Goal: Transaction & Acquisition: Book appointment/travel/reservation

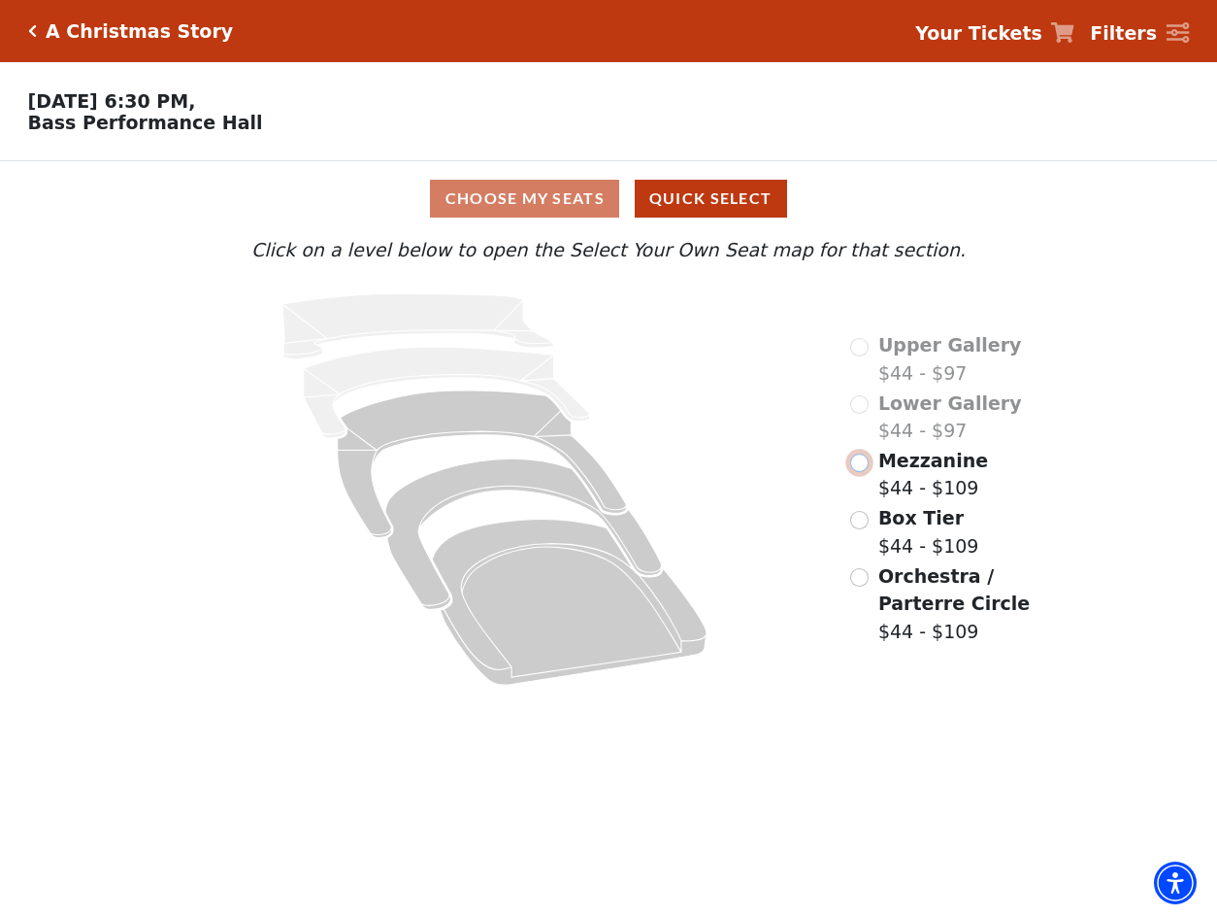
click at [867, 465] on input "Mezzanine$44 - $109\a" at bounding box center [859, 462] width 18 height 18
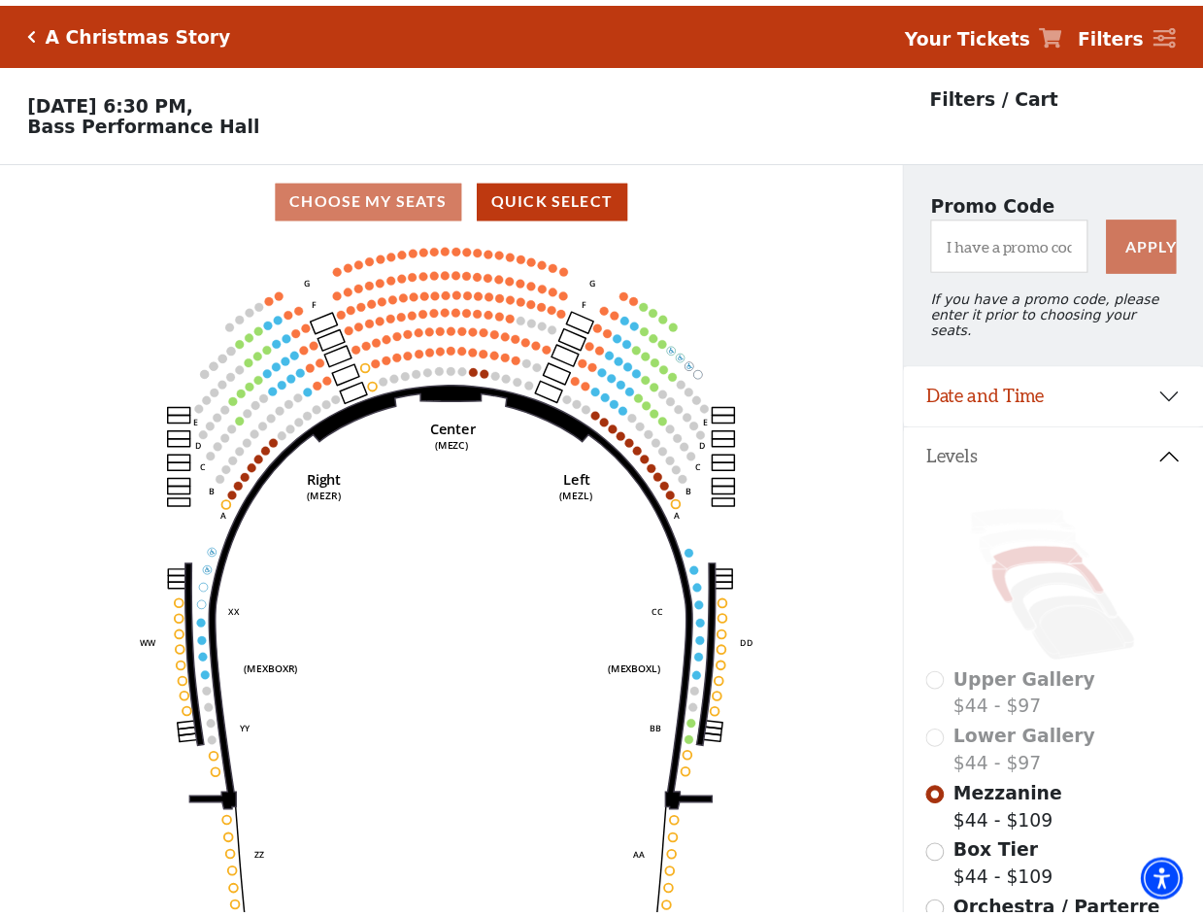
scroll to position [90, 0]
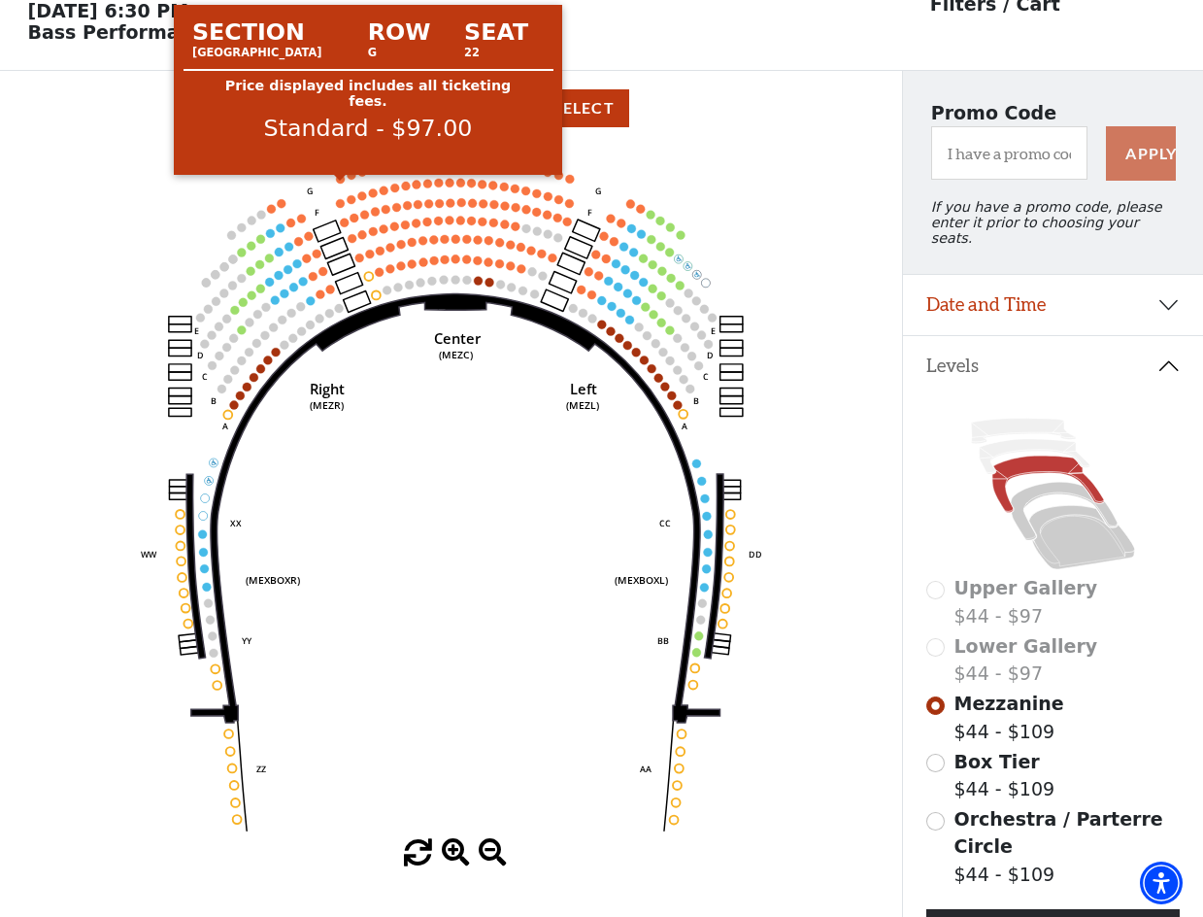
click at [340, 183] on circle at bounding box center [341, 179] width 9 height 9
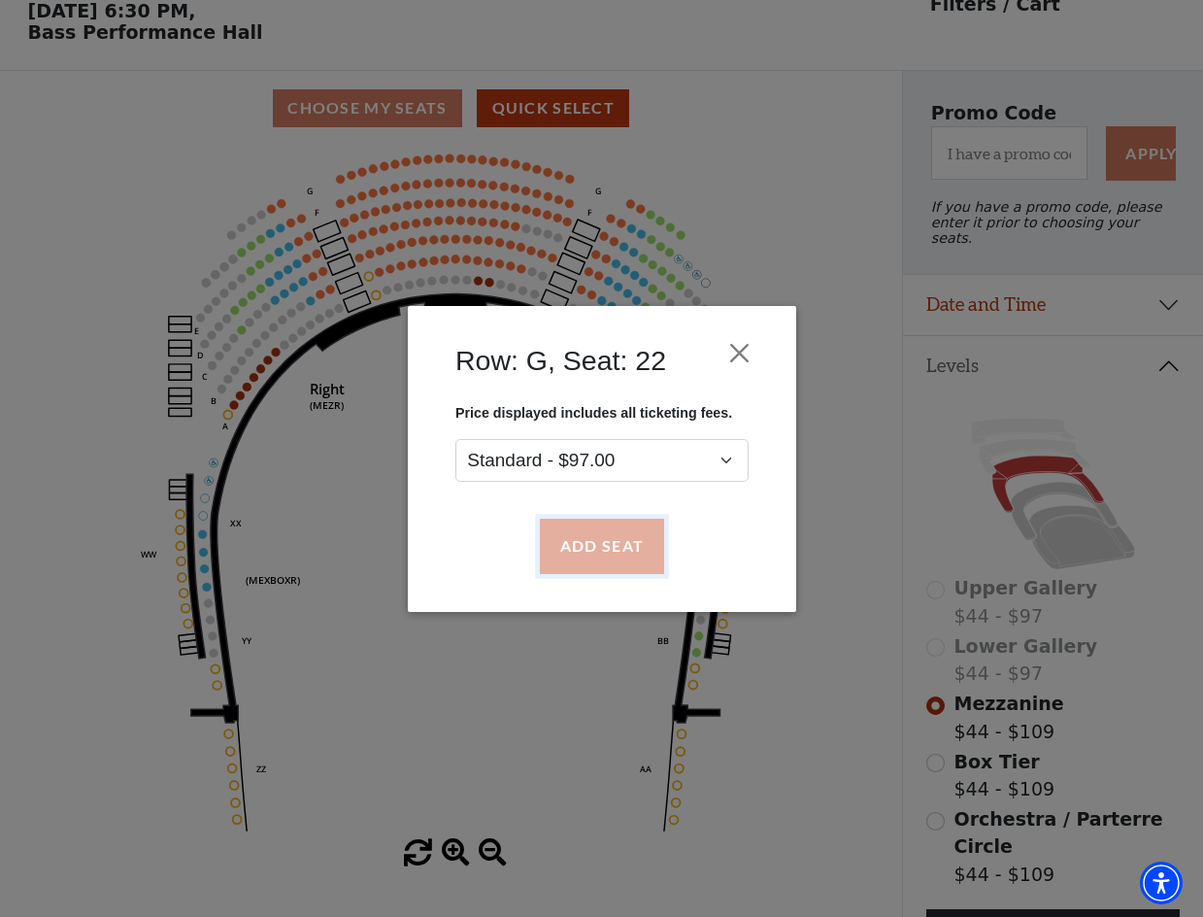
click at [599, 547] on button "Add Seat" at bounding box center [601, 545] width 124 height 54
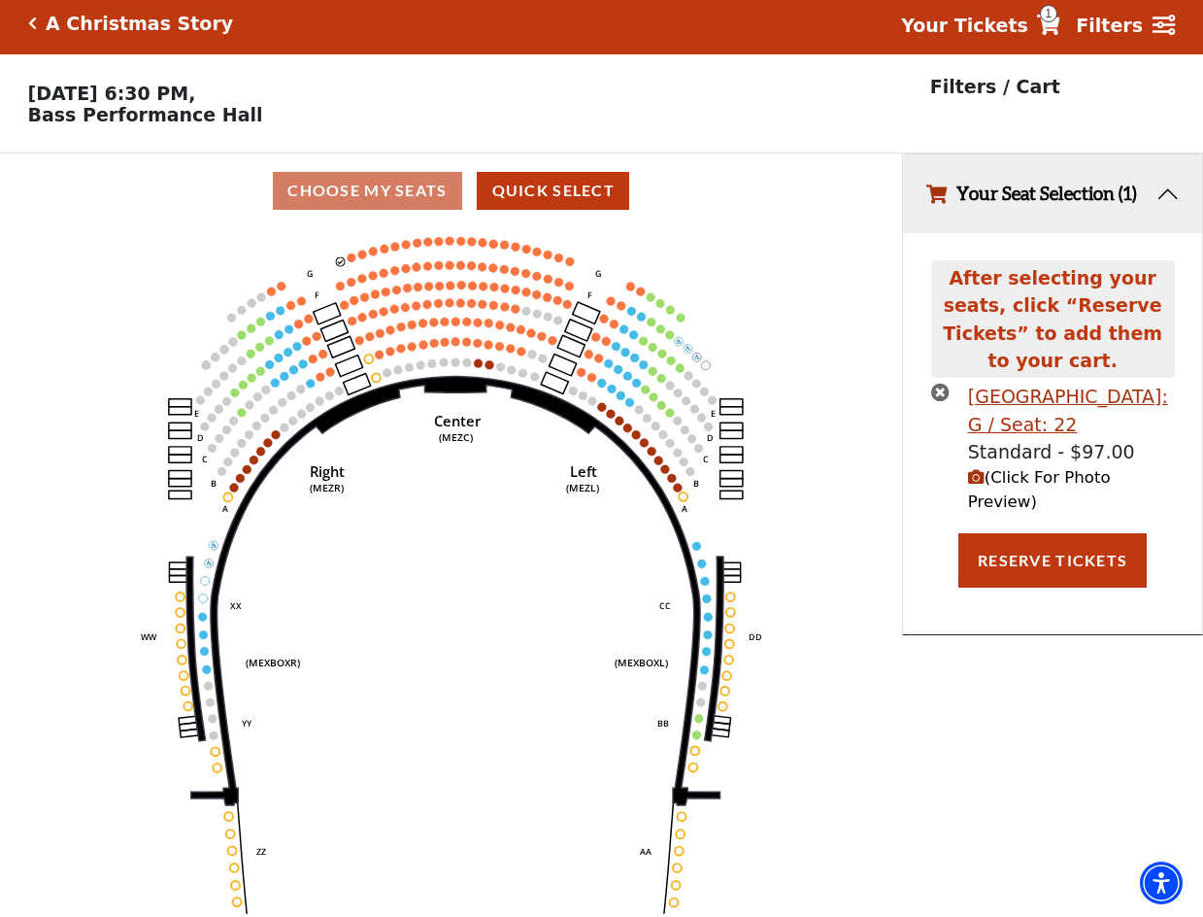
scroll to position [0, 0]
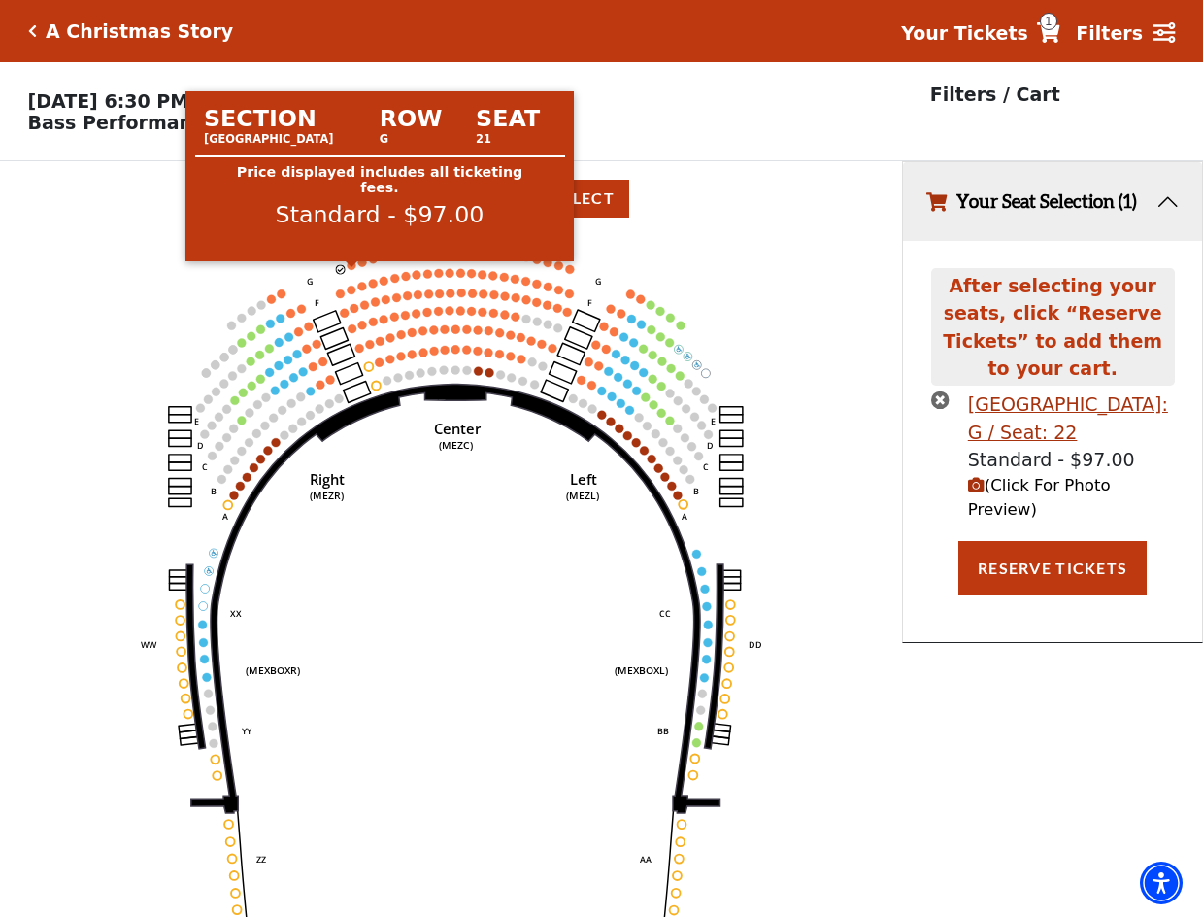
click at [350, 270] on circle at bounding box center [352, 265] width 9 height 9
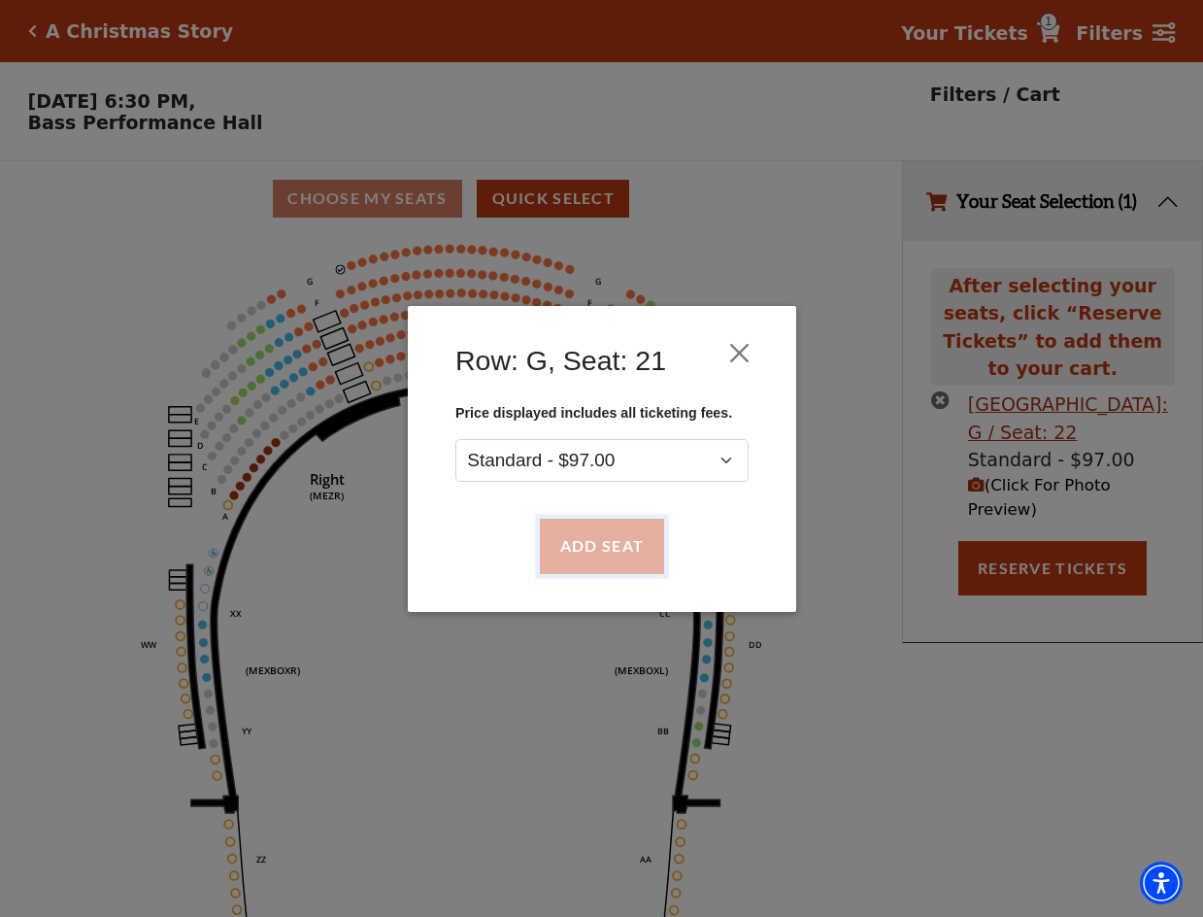
click at [579, 533] on button "Add Seat" at bounding box center [601, 545] width 124 height 54
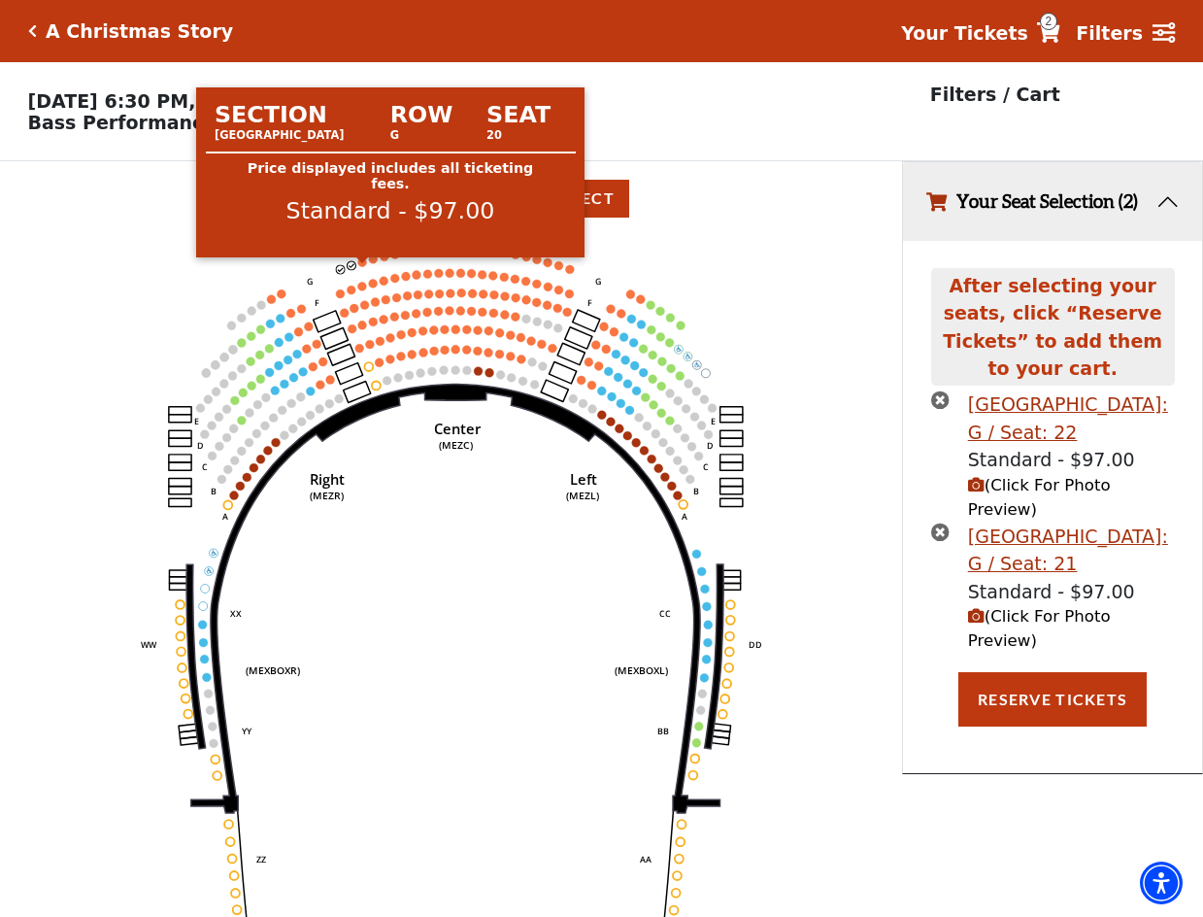
click at [362, 266] on circle at bounding box center [362, 261] width 9 height 9
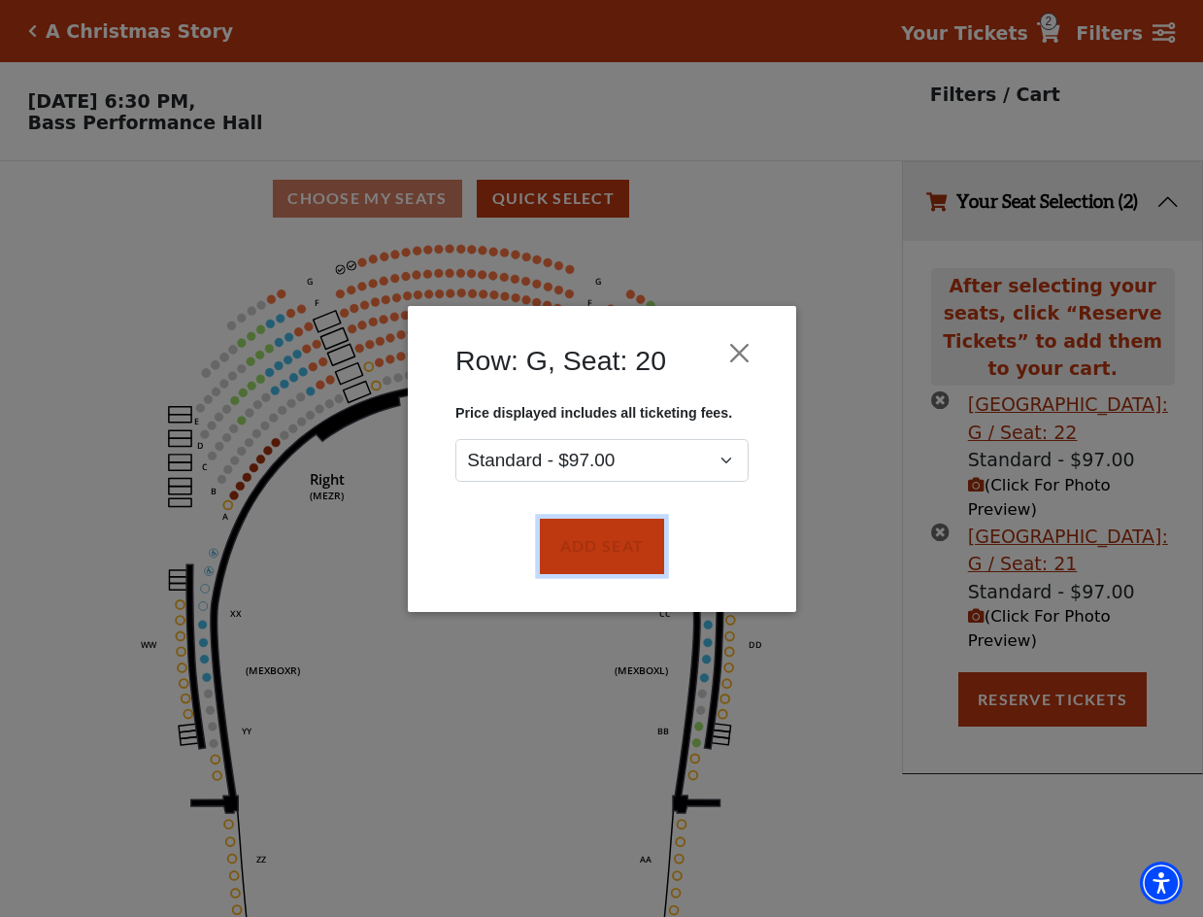
drag, startPoint x: 558, startPoint y: 544, endPoint x: 550, endPoint y: 499, distance: 45.5
click at [559, 544] on button "Add Seat" at bounding box center [601, 545] width 124 height 54
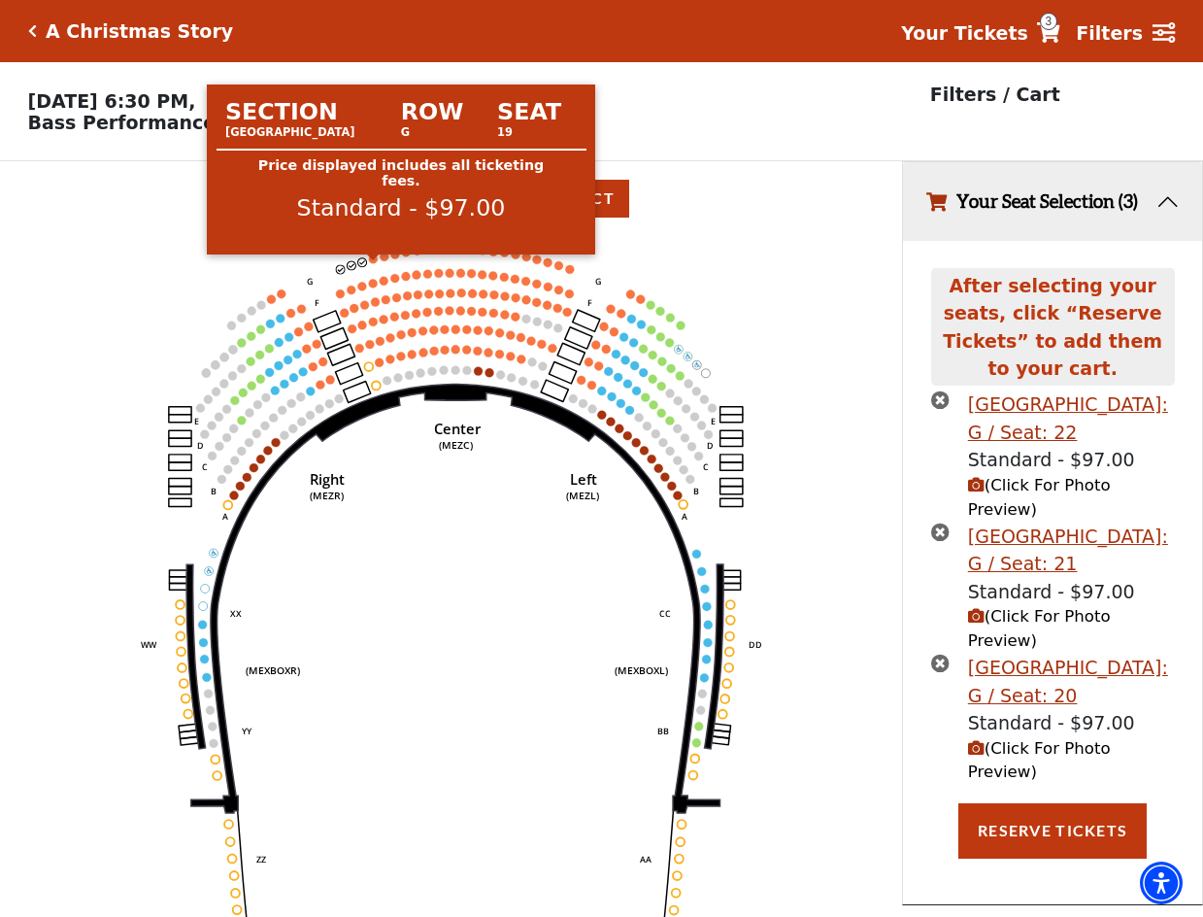
click at [370, 263] on circle at bounding box center [373, 258] width 9 height 9
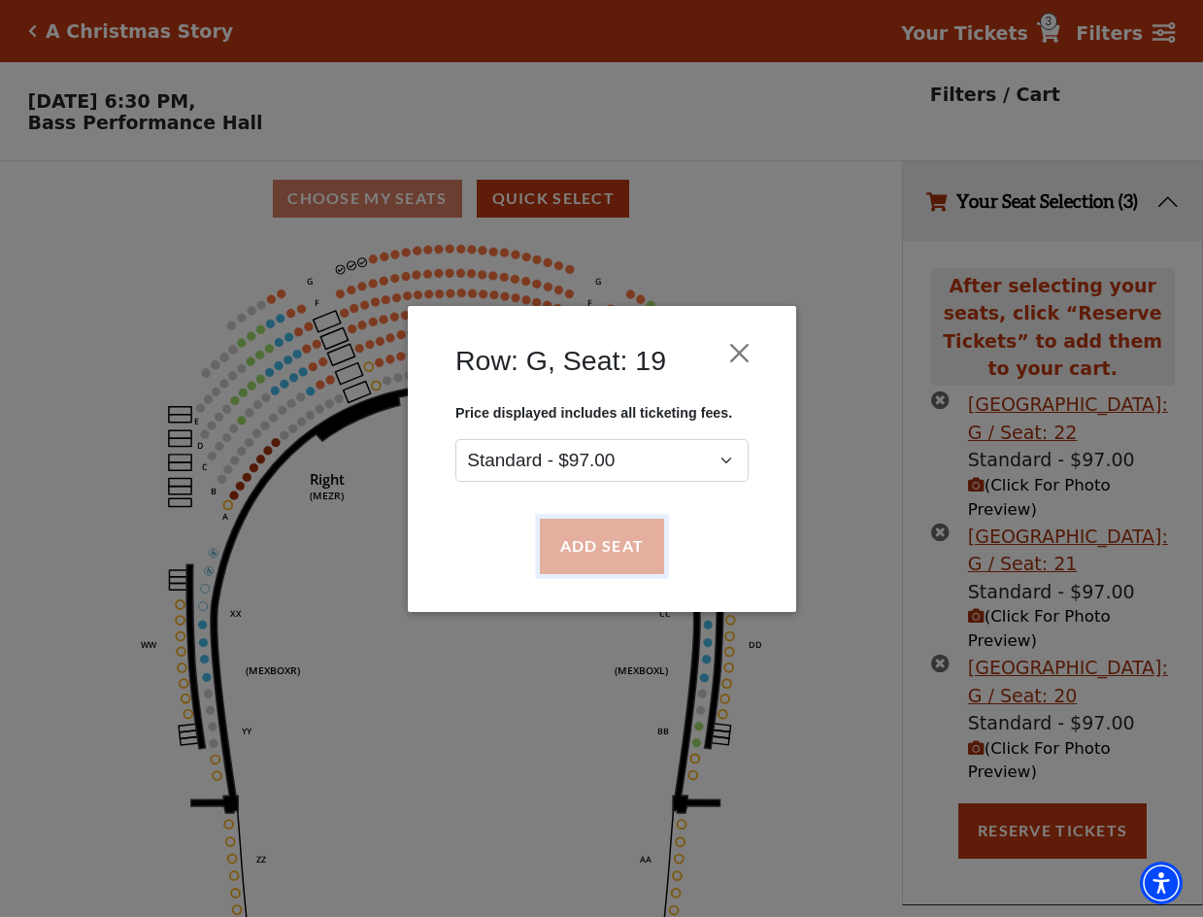
click at [604, 532] on button "Add Seat" at bounding box center [601, 545] width 124 height 54
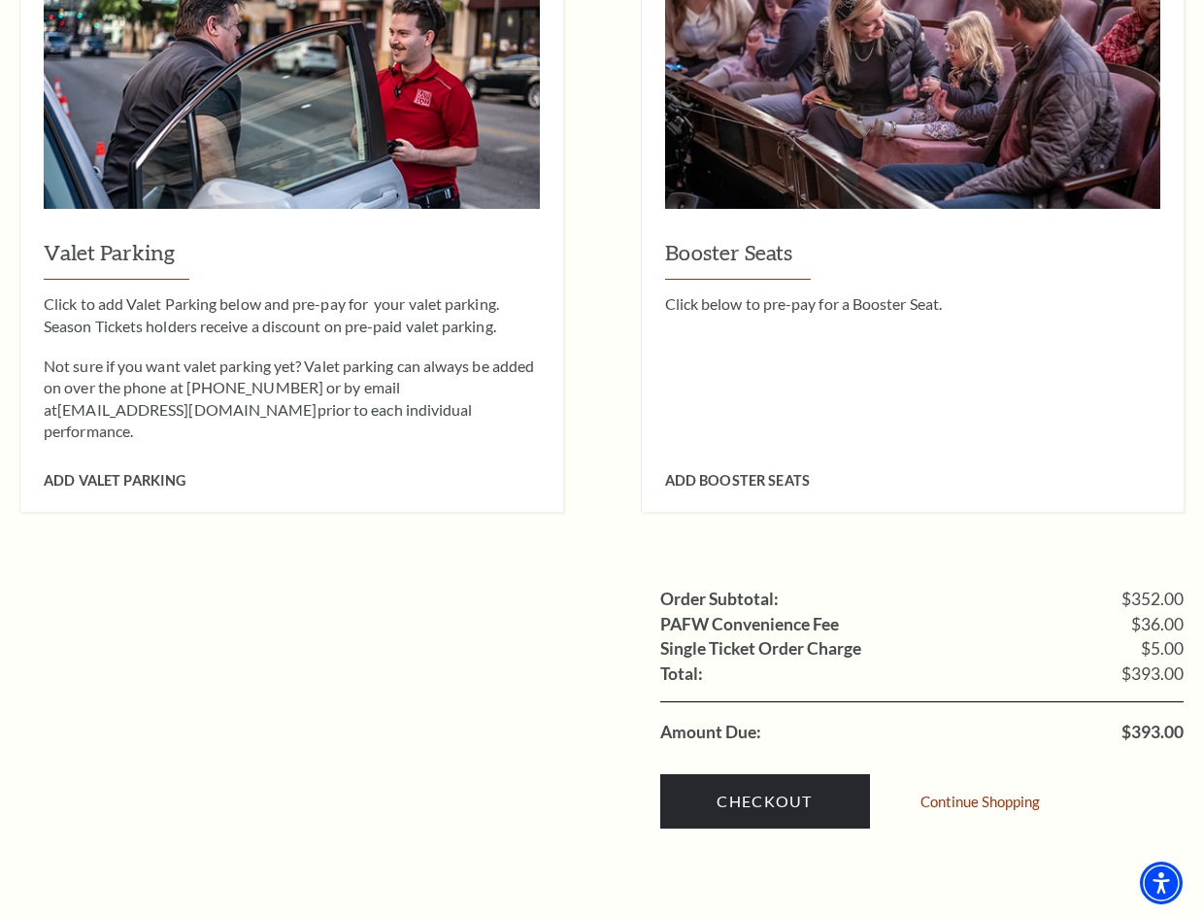
scroll to position [1650, 0]
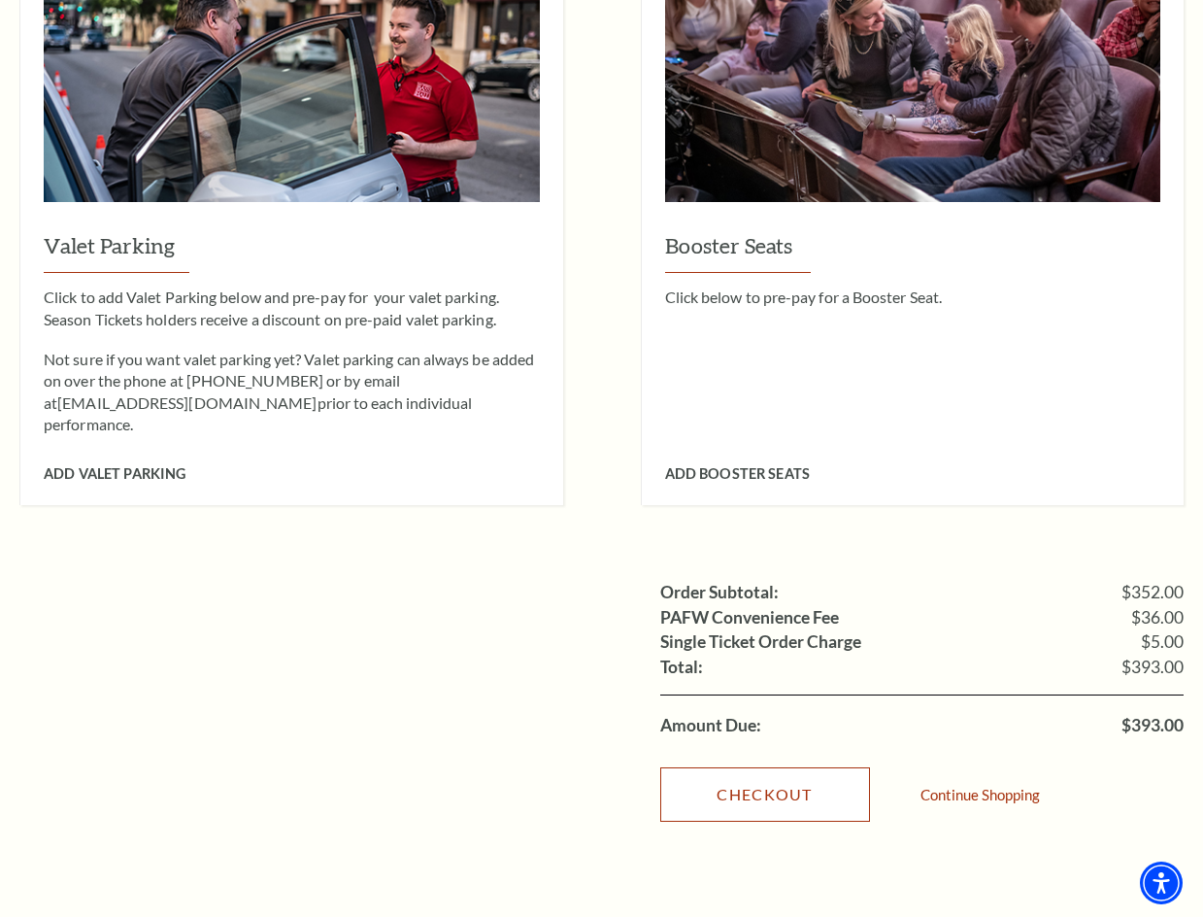
click at [765, 767] on link "Checkout" at bounding box center [765, 794] width 210 height 54
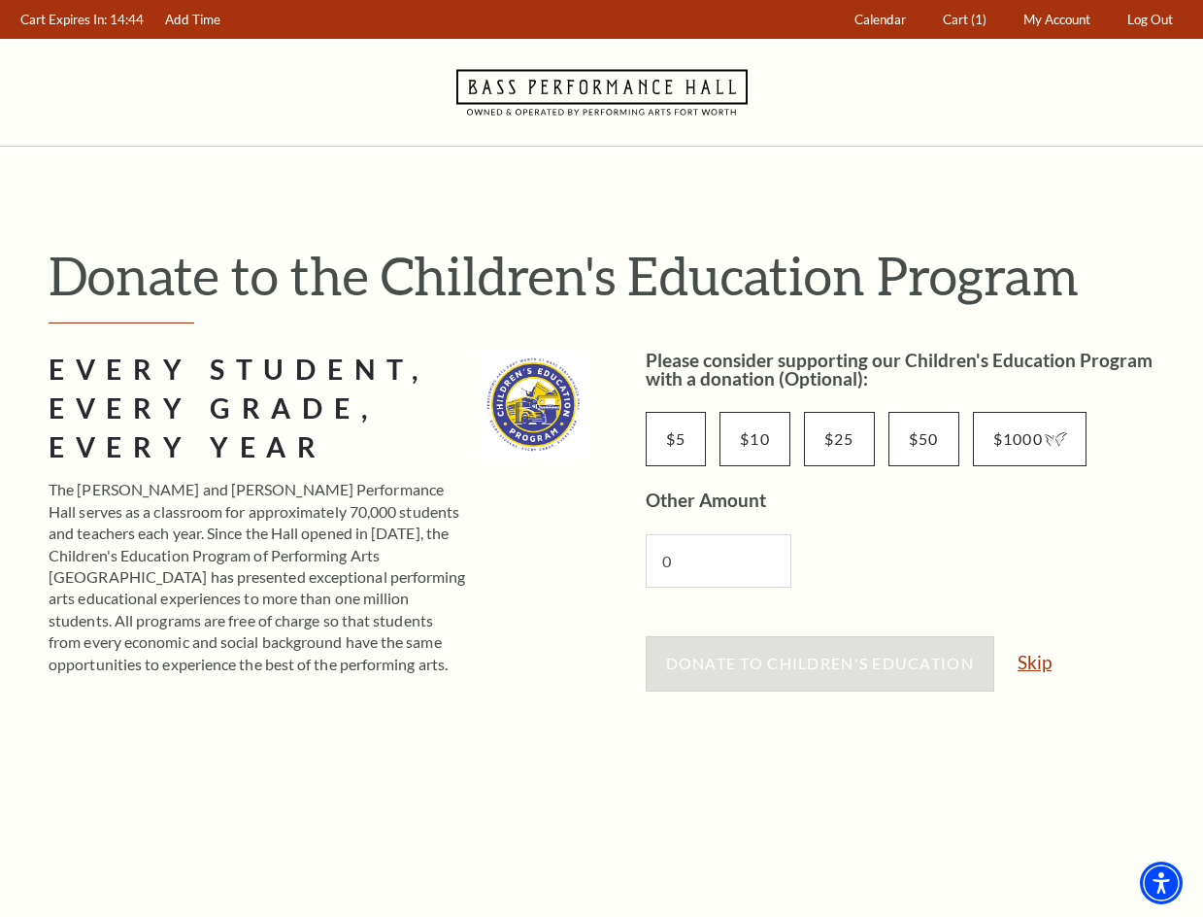
click at [1042, 665] on link "Skip" at bounding box center [1034, 661] width 34 height 18
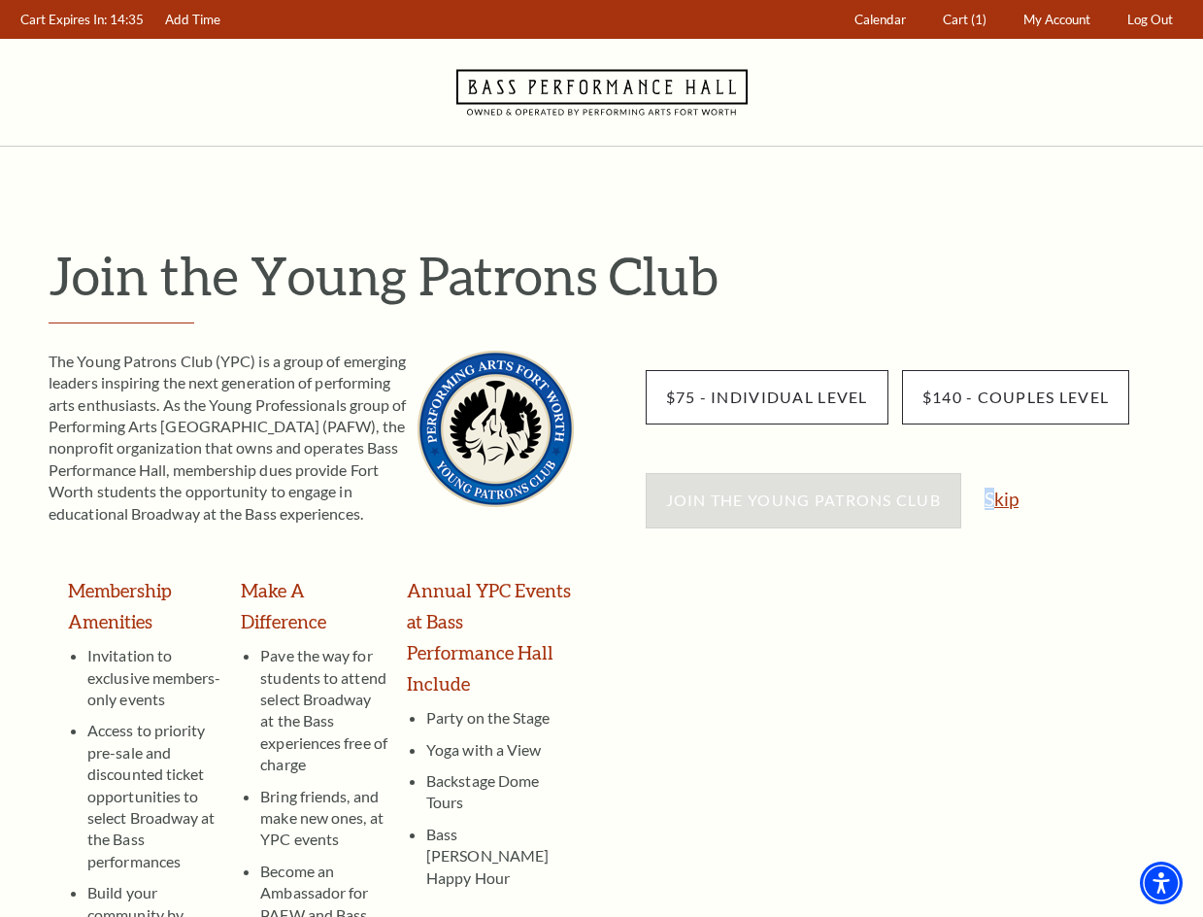
drag, startPoint x: 985, startPoint y: 478, endPoint x: 998, endPoint y: 509, distance: 33.5
click at [998, 509] on div "Join the Young Patrons Club Skip" at bounding box center [915, 510] width 539 height 74
click at [999, 508] on link "Skip" at bounding box center [1001, 498] width 34 height 18
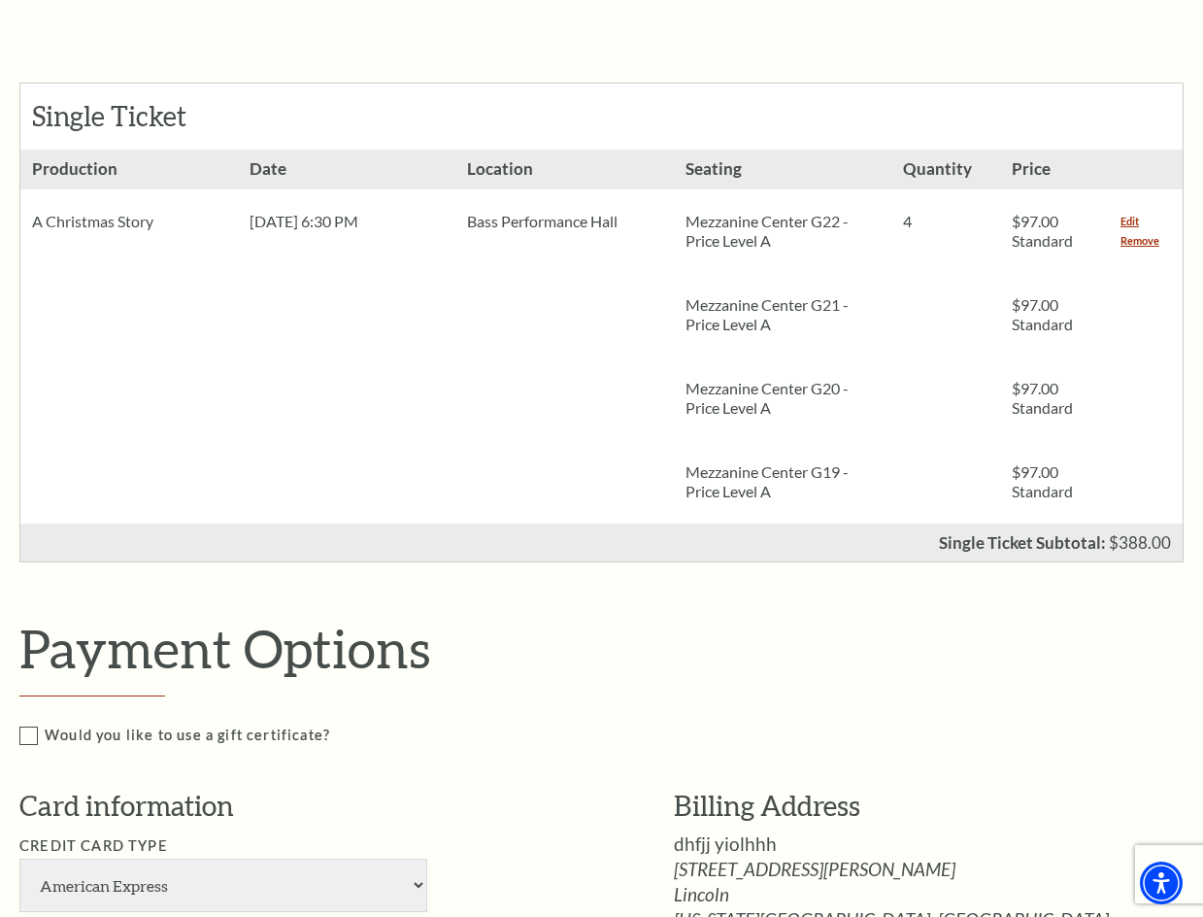
scroll to position [388, 0]
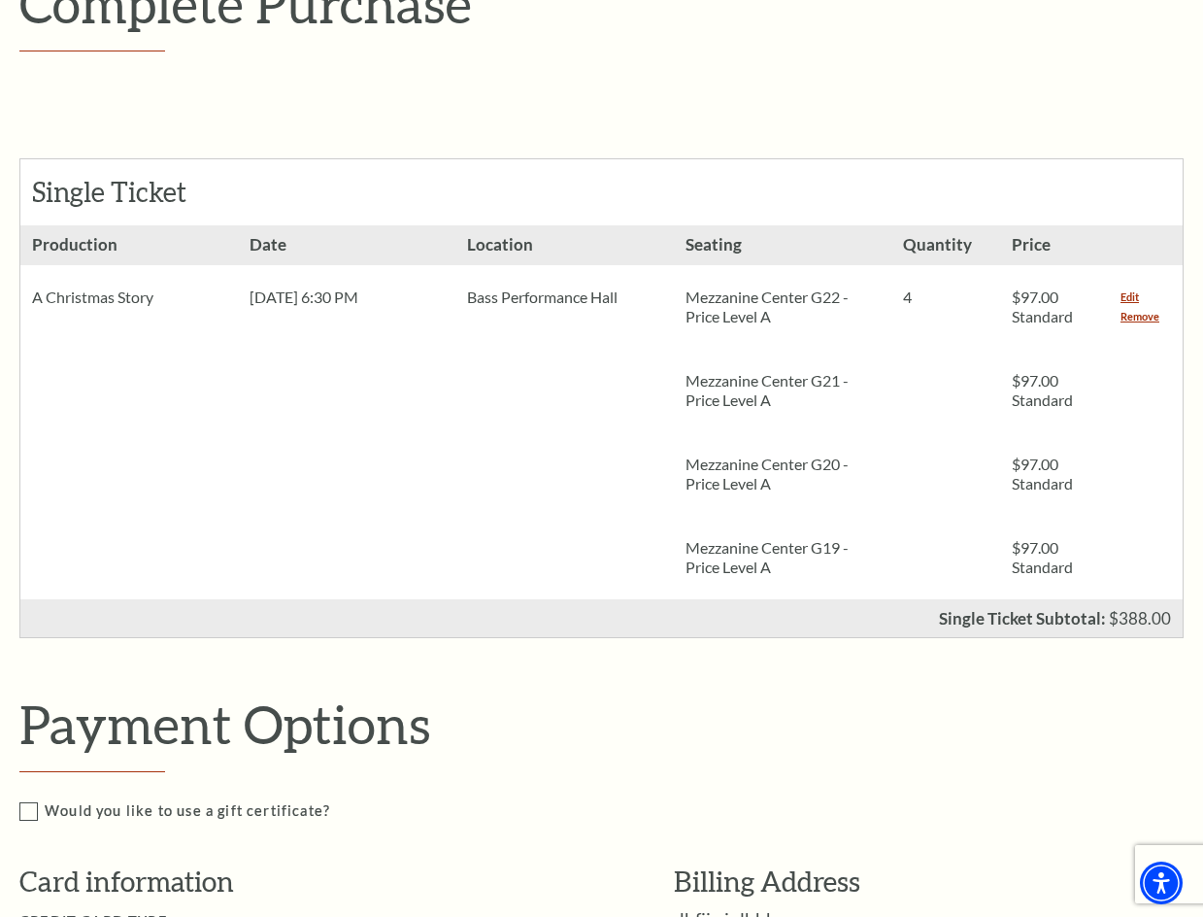
drag, startPoint x: 1135, startPoint y: 320, endPoint x: 975, endPoint y: 332, distance: 160.6
click at [1135, 320] on link "Remove" at bounding box center [1139, 316] width 39 height 19
